Goal: Task Accomplishment & Management: Use online tool/utility

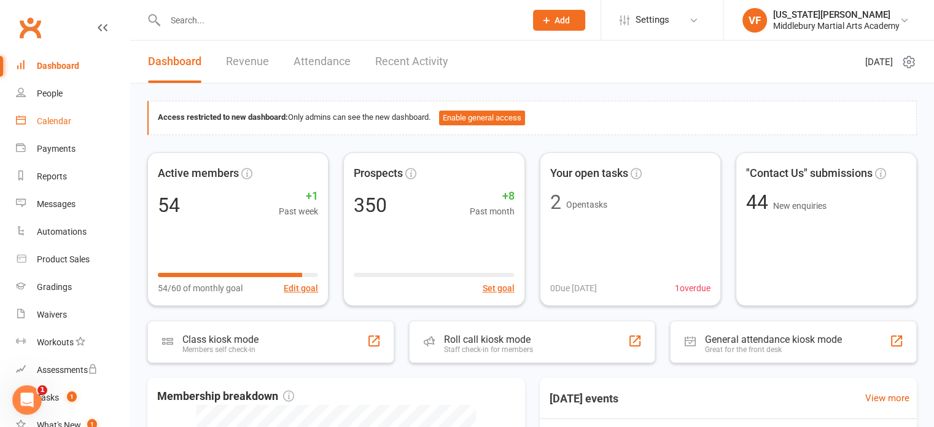
click at [61, 117] on div "Calendar" at bounding box center [54, 121] width 34 height 10
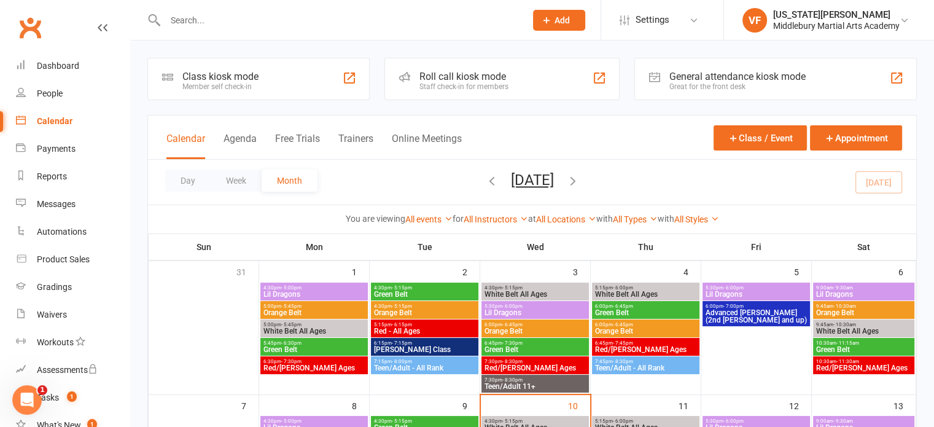
click at [438, 83] on div "Staff check-in for members" at bounding box center [463, 86] width 89 height 9
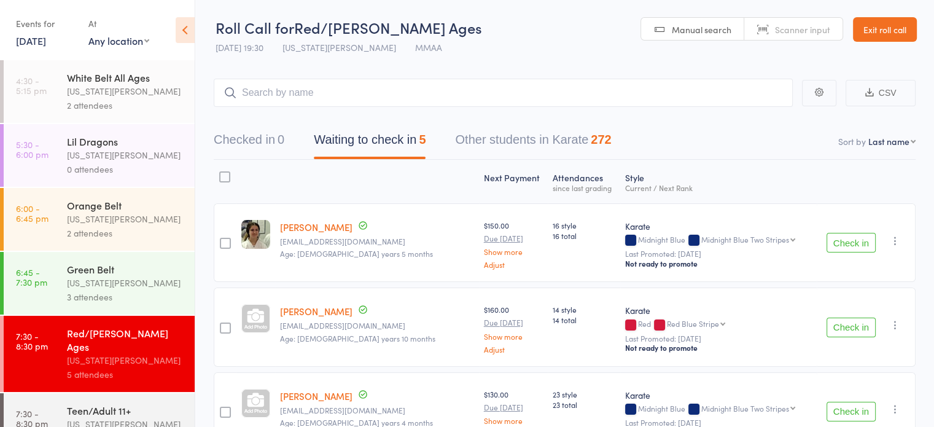
click at [851, 246] on button "Check in" at bounding box center [850, 243] width 49 height 20
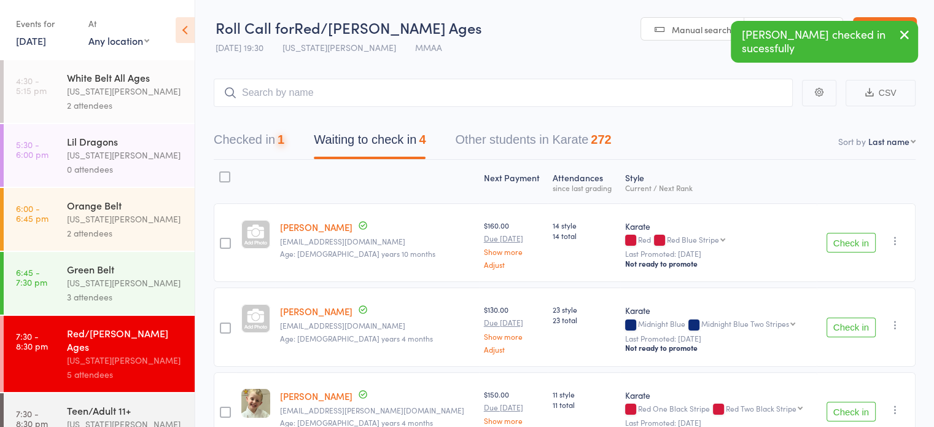
click at [849, 247] on button "Check in" at bounding box center [850, 243] width 49 height 20
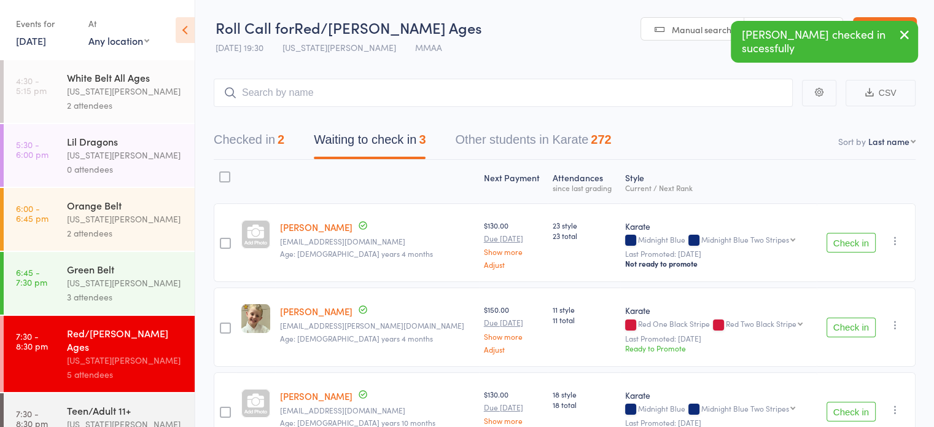
click at [849, 247] on button "Check in" at bounding box center [850, 243] width 49 height 20
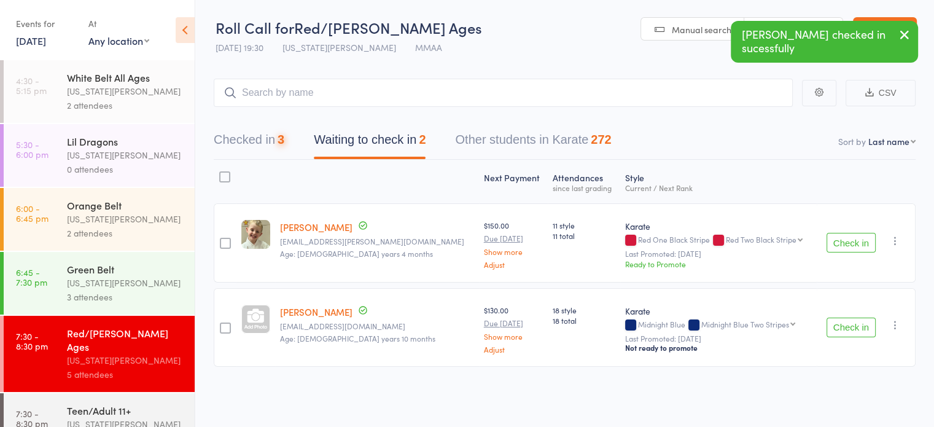
click at [849, 247] on button "Check in" at bounding box center [850, 243] width 49 height 20
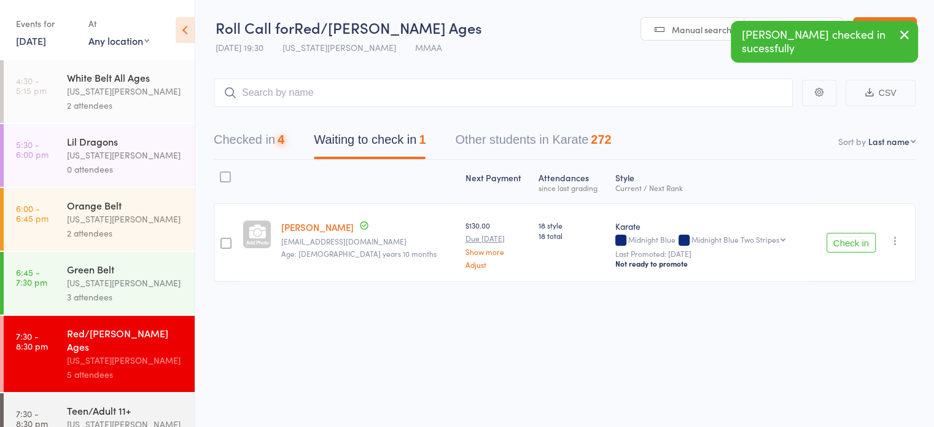
click at [849, 247] on button "Check in" at bounding box center [850, 243] width 49 height 20
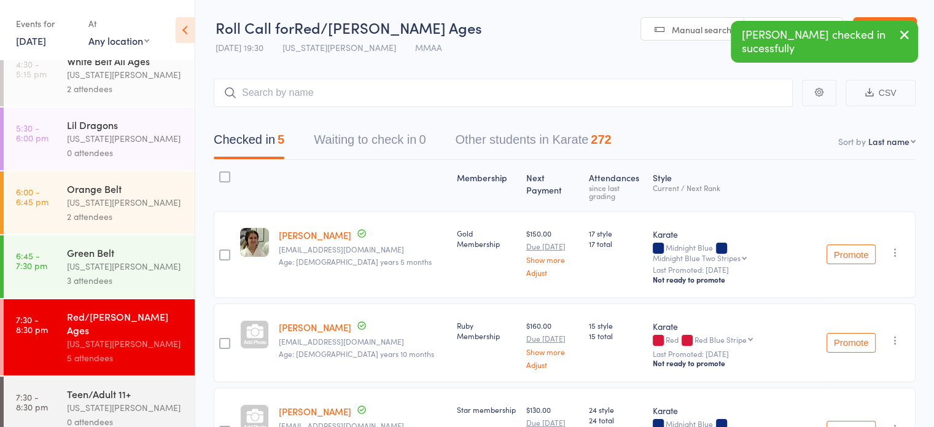
scroll to position [17, 0]
click at [289, 93] on input "search" at bounding box center [503, 93] width 579 height 28
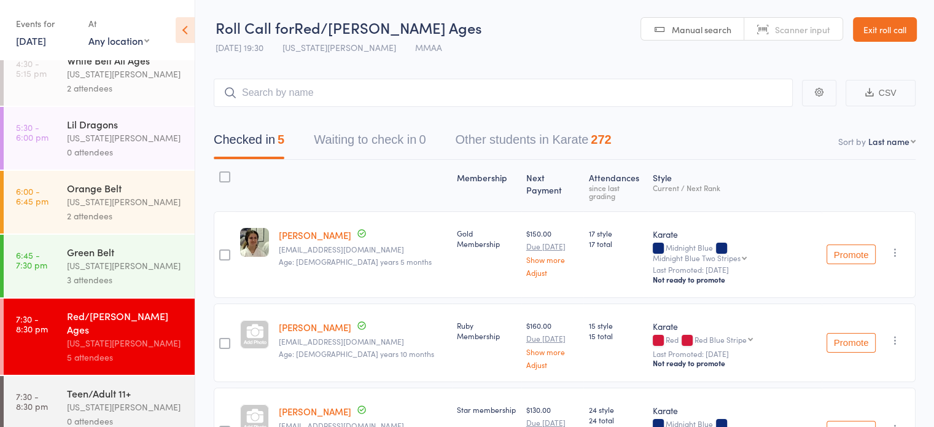
click at [883, 31] on link "Exit roll call" at bounding box center [885, 29] width 64 height 25
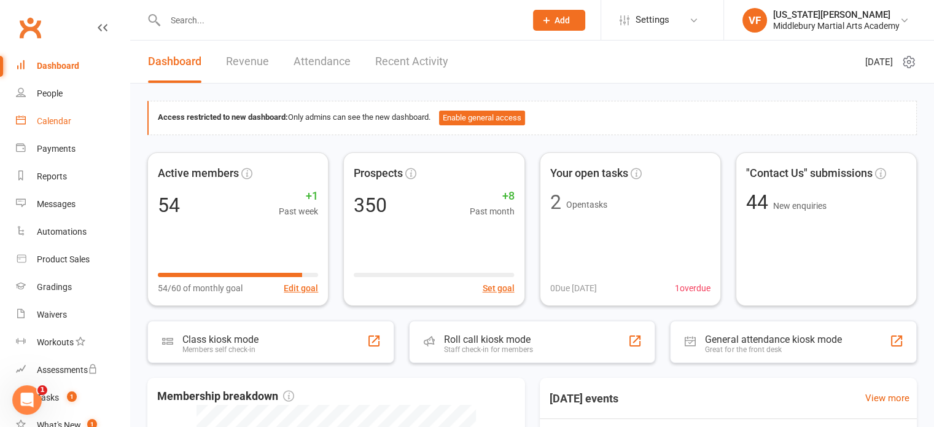
click at [64, 124] on div "Calendar" at bounding box center [54, 121] width 34 height 10
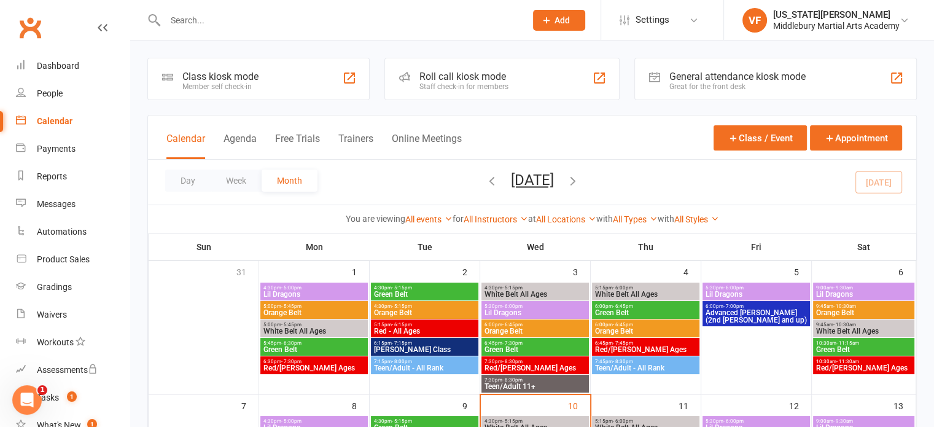
click at [432, 85] on div "Staff check-in for members" at bounding box center [463, 86] width 89 height 9
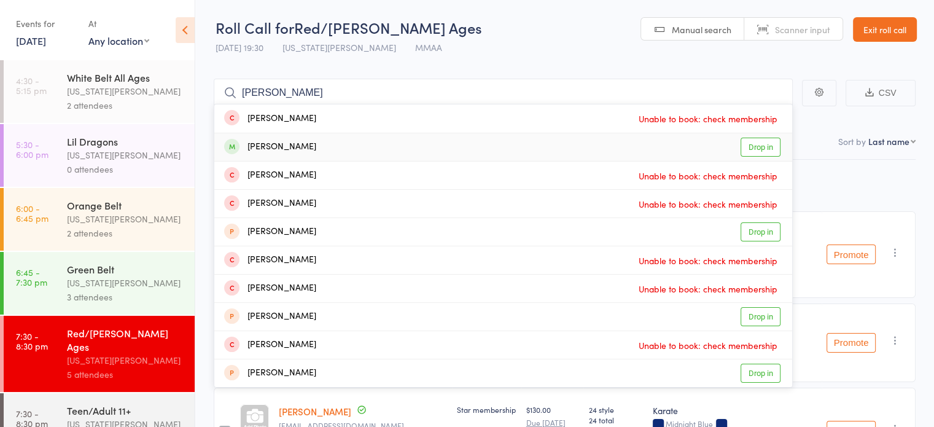
type input "[PERSON_NAME]"
click at [756, 147] on link "Drop in" at bounding box center [760, 147] width 40 height 19
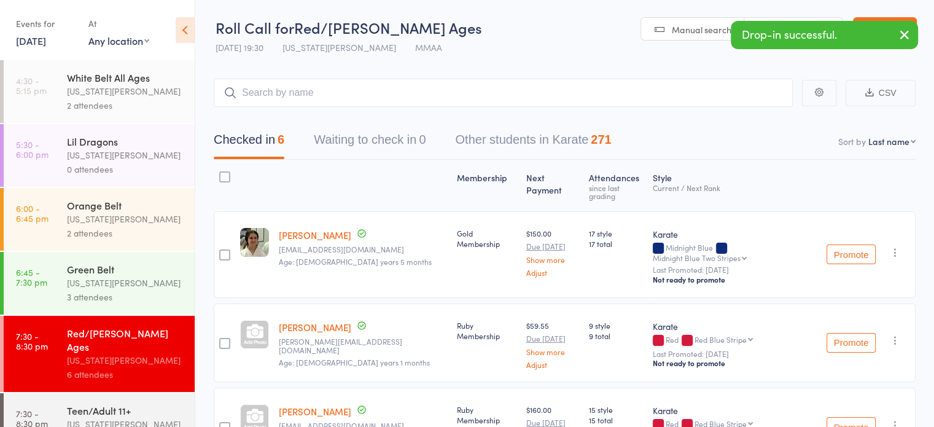
click at [906, 37] on icon "button" at bounding box center [904, 34] width 15 height 15
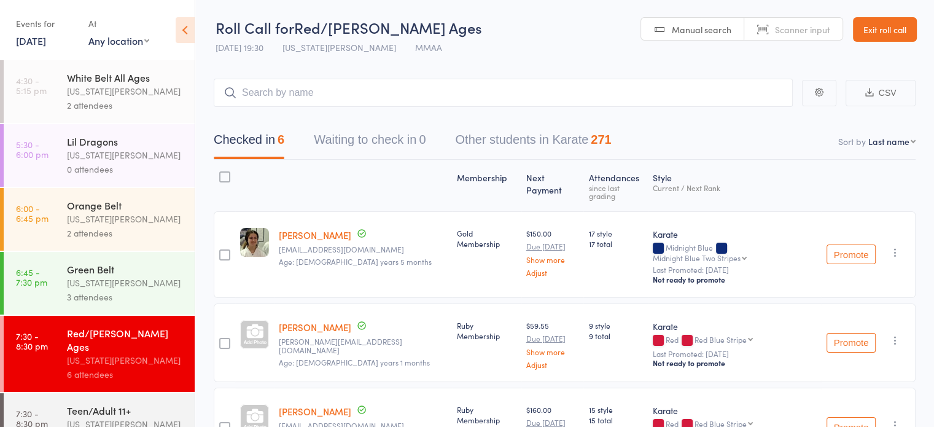
click at [884, 34] on link "Exit roll call" at bounding box center [885, 29] width 64 height 25
